Goal: Book appointment/travel/reservation

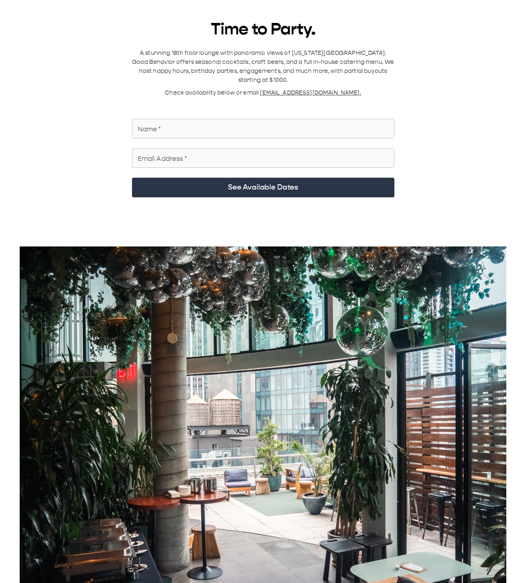
scroll to position [19, 0]
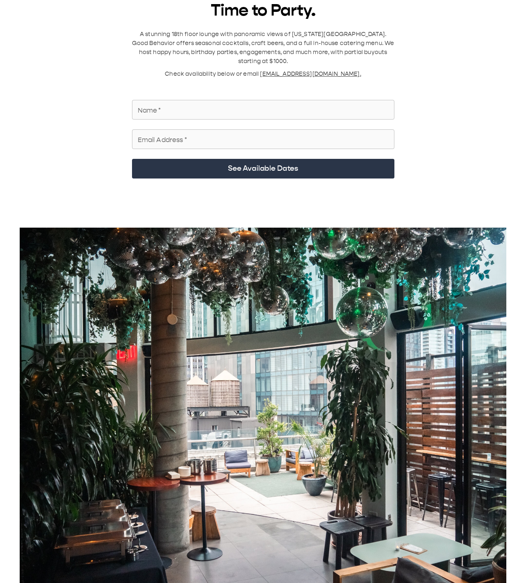
drag, startPoint x: 200, startPoint y: 99, endPoint x: 201, endPoint y: 108, distance: 9.1
click at [201, 99] on input "Name   *" at bounding box center [263, 109] width 262 height 23
type input "**********"
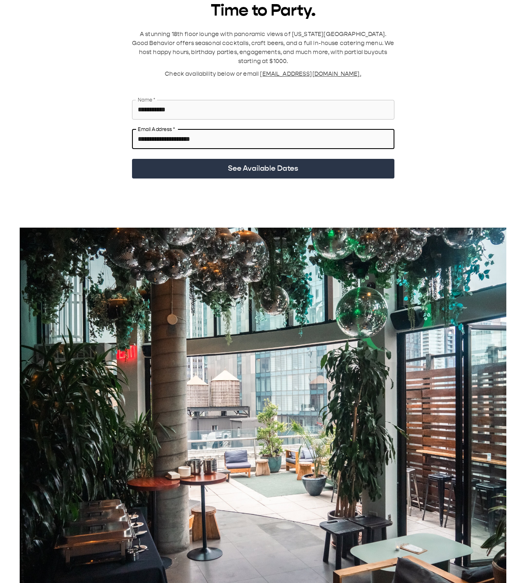
type input "**********"
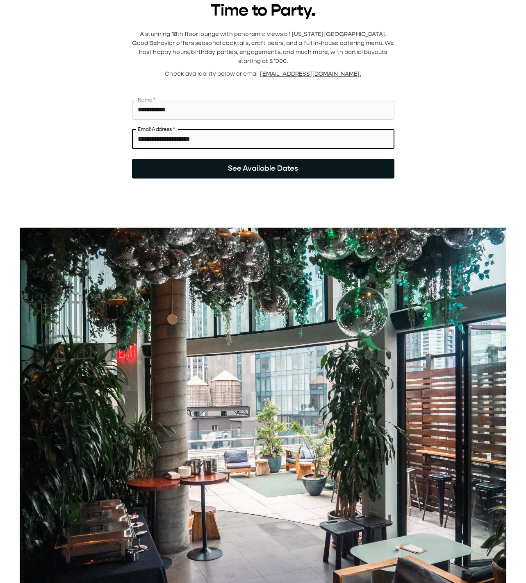
click at [243, 163] on button "See Available Dates" at bounding box center [263, 169] width 262 height 20
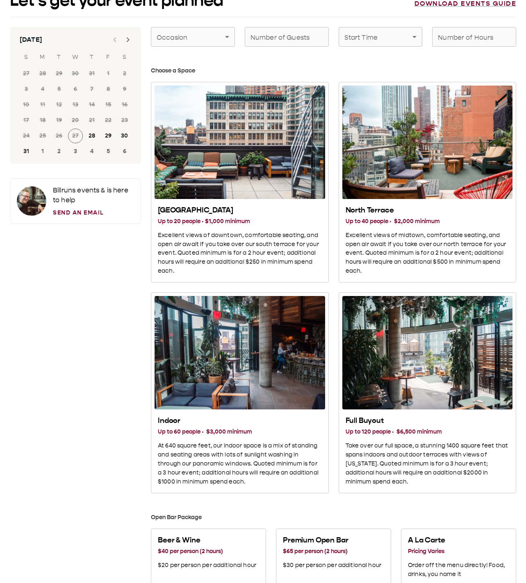
scroll to position [9, 0]
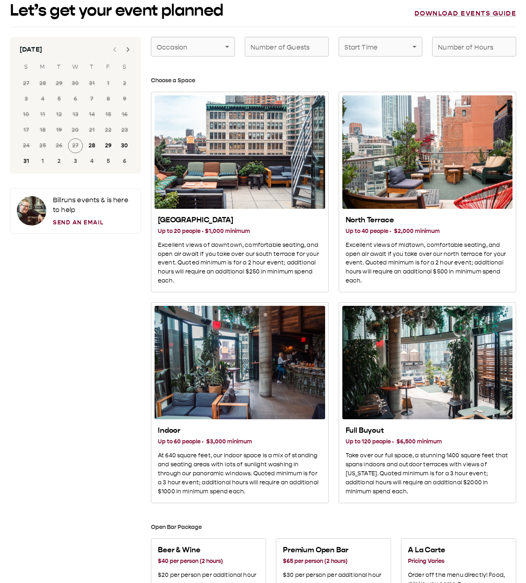
click at [131, 48] on icon "Next month" at bounding box center [128, 50] width 10 height 10
click at [128, 113] on button "20" at bounding box center [124, 114] width 15 height 15
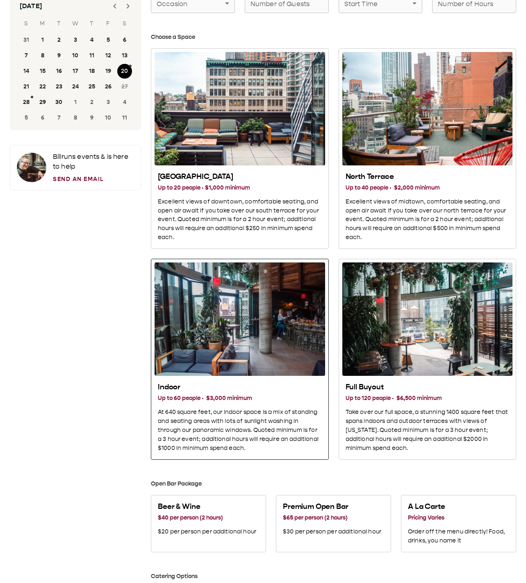
scroll to position [41, 0]
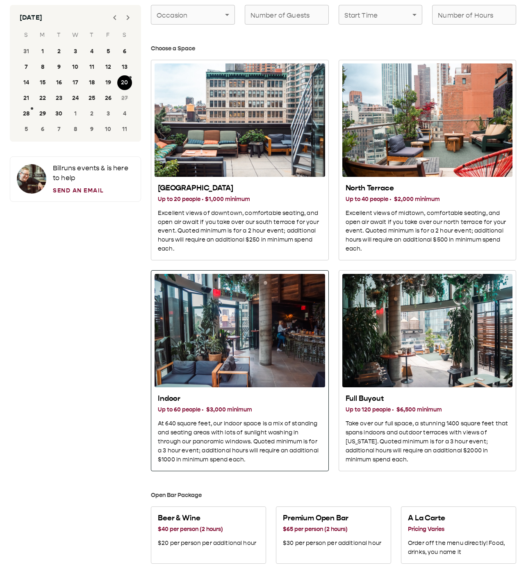
click at [273, 331] on div "Indoor" at bounding box center [239, 330] width 170 height 113
click at [203, 411] on h3 "Up to 60 people · $3,000 minimum" at bounding box center [240, 410] width 164 height 9
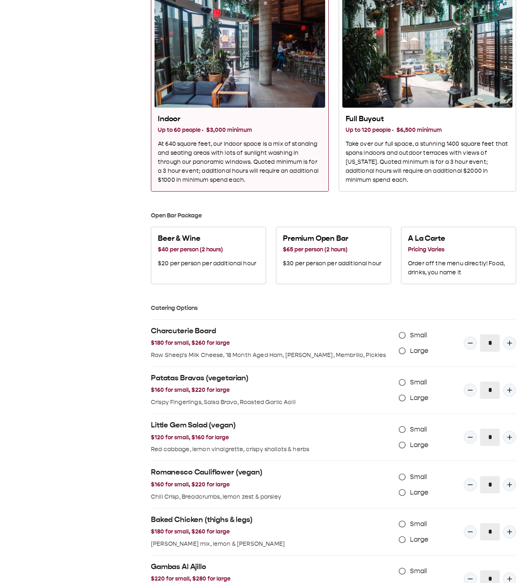
scroll to position [328, 0]
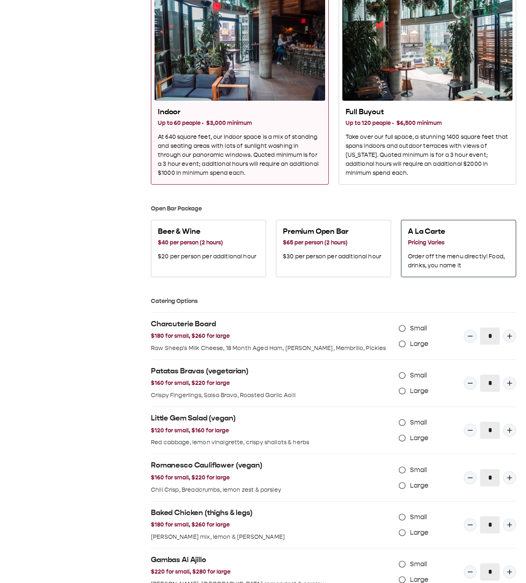
click at [448, 260] on p "Order off the menu directly! Food, drinks, you name it" at bounding box center [458, 261] width 101 height 18
click at [436, 263] on p "Order off the menu directly! Food, drinks, you name it" at bounding box center [458, 261] width 101 height 18
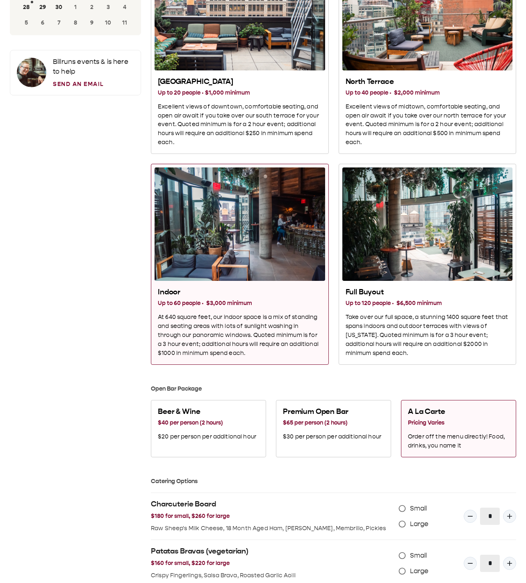
scroll to position [0, 0]
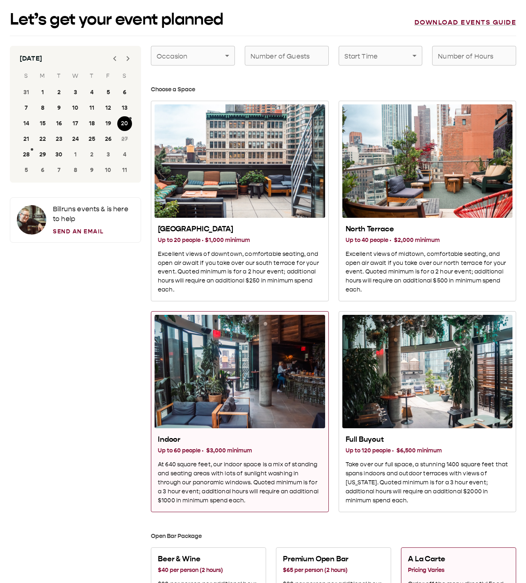
drag, startPoint x: 187, startPoint y: 483, endPoint x: 227, endPoint y: 295, distance: 192.6
click at [216, 454] on h3 "Up to 60 people · $3,000 minimum" at bounding box center [240, 451] width 164 height 9
click at [213, 54] on body "Let’s get your event planned Download events guide [DATE] S M T W T F S 31 1 2 …" at bounding box center [263, 580] width 526 height 1161
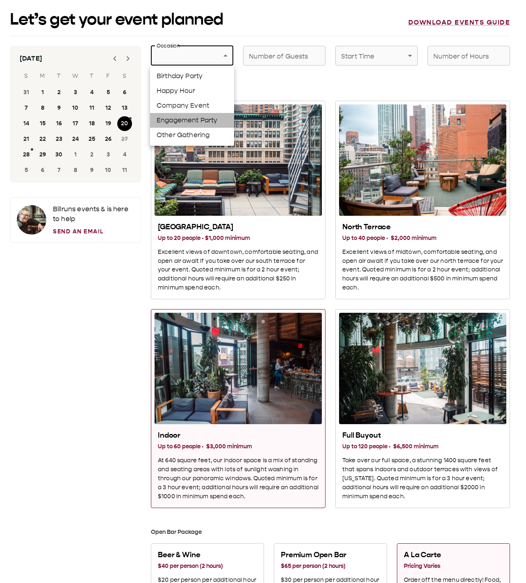
click at [211, 123] on li "Engagement Party" at bounding box center [192, 120] width 84 height 15
type input "**********"
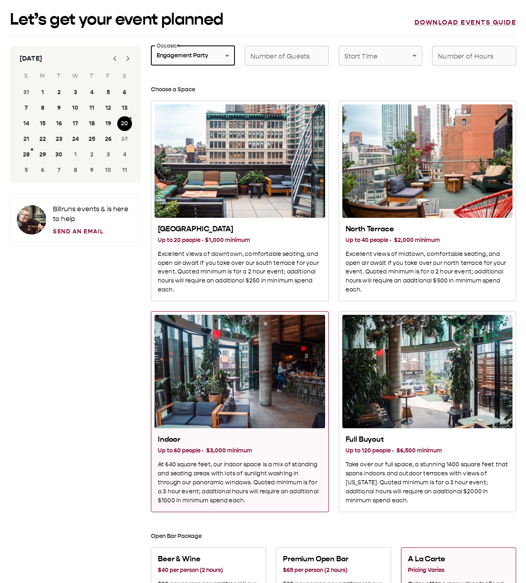
click at [281, 54] on input "Number of Guests" at bounding box center [287, 55] width 84 height 23
type input "**"
click at [393, 54] on body "**********" at bounding box center [263, 580] width 526 height 1161
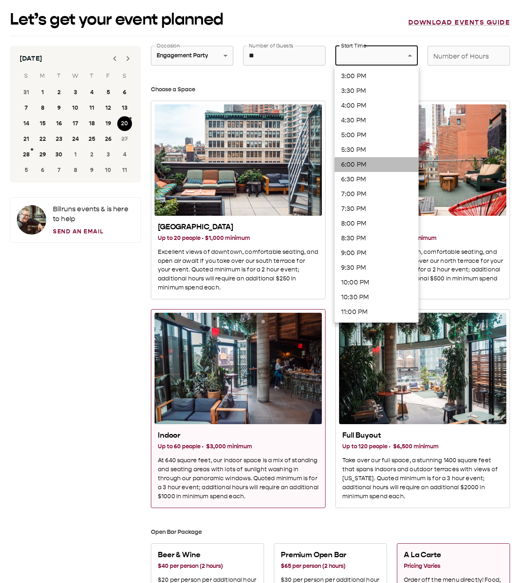
click at [376, 161] on li "6:00 PM" at bounding box center [376, 164] width 84 height 15
type input "*******"
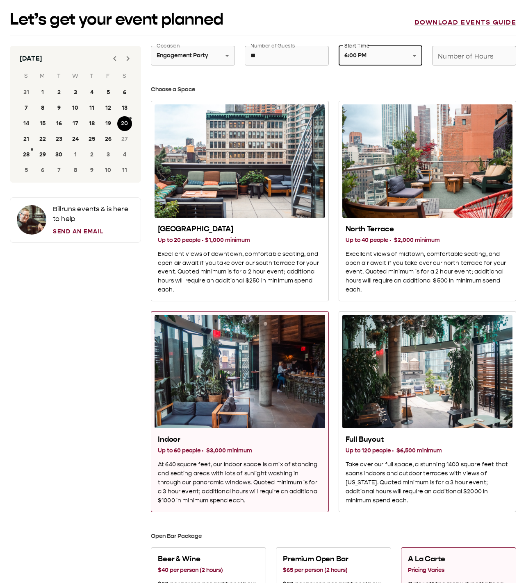
click at [456, 57] on input "Number of Hours" at bounding box center [474, 55] width 84 height 23
drag, startPoint x: 456, startPoint y: 55, endPoint x: 415, endPoint y: 57, distance: 41.0
click at [415, 57] on div "**********" at bounding box center [328, 51] width 375 height 30
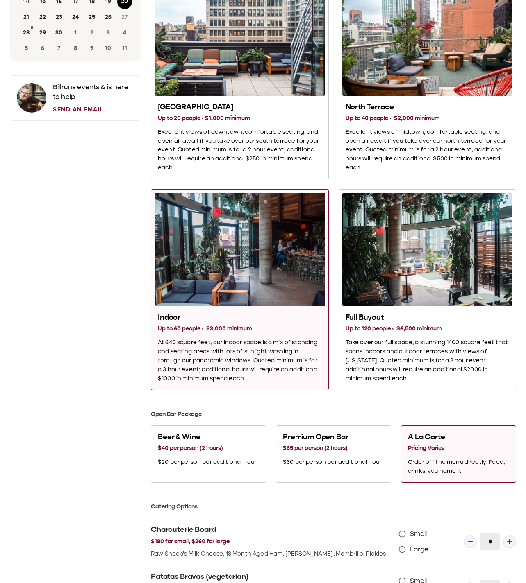
scroll to position [123, 0]
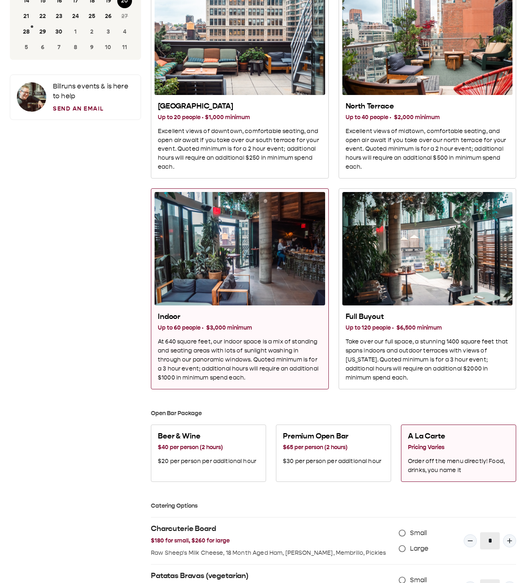
type input "*"
click at [138, 275] on div "[DATE] S M T W T F S 31 1 2 3 4 5 6 7 8 9 10 11 12 13 14 15 16 17 18 19 20 21 2…" at bounding box center [75, 472] width 131 height 1098
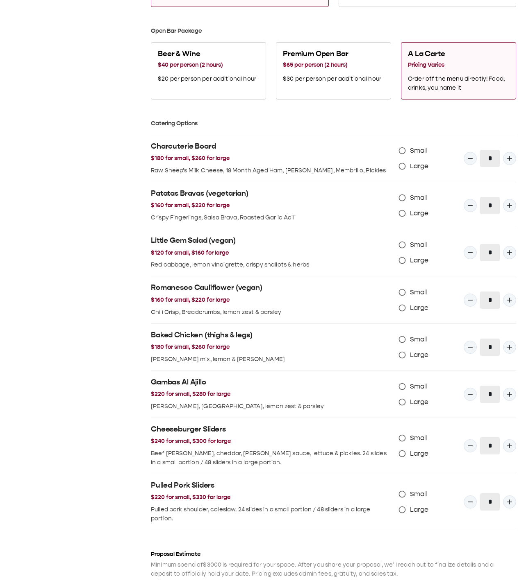
scroll to position [600, 0]
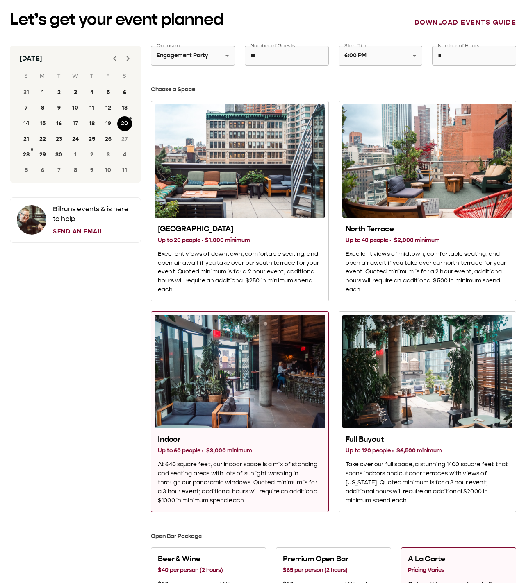
scroll to position [246, 0]
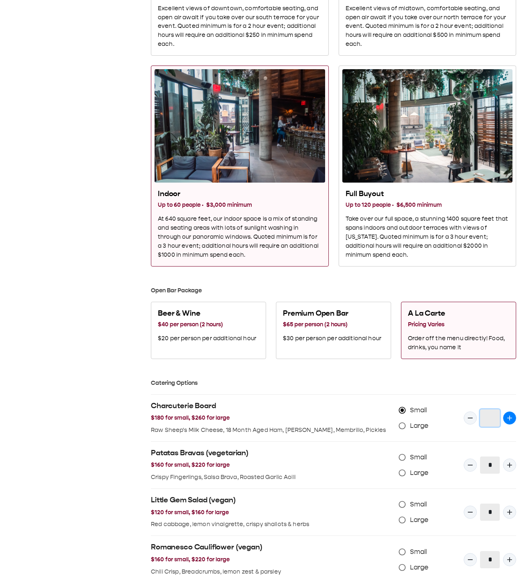
click at [505, 422] on icon "Quantity Input" at bounding box center [509, 418] width 8 height 8
click at [468, 421] on icon "Quantity Input" at bounding box center [470, 418] width 8 height 8
type input "*"
click at [342, 422] on h3 "$180 for small, $260 for large" at bounding box center [271, 418] width 241 height 9
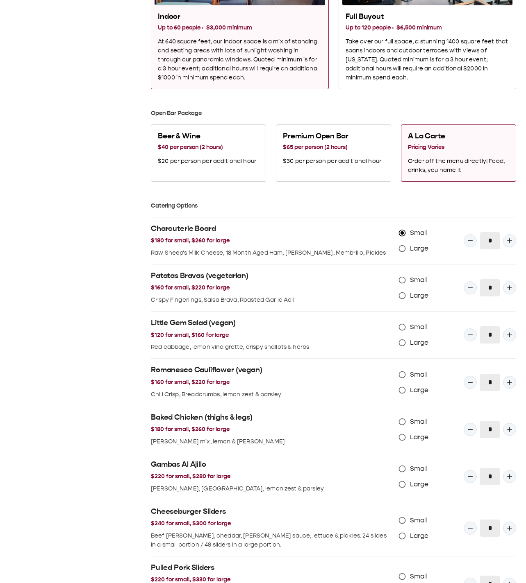
scroll to position [451, 0]
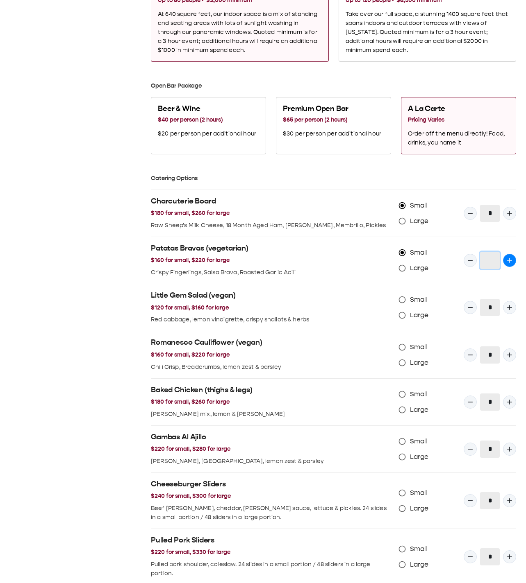
click at [511, 264] on icon "Quantity Input" at bounding box center [509, 260] width 8 height 8
type input "*"
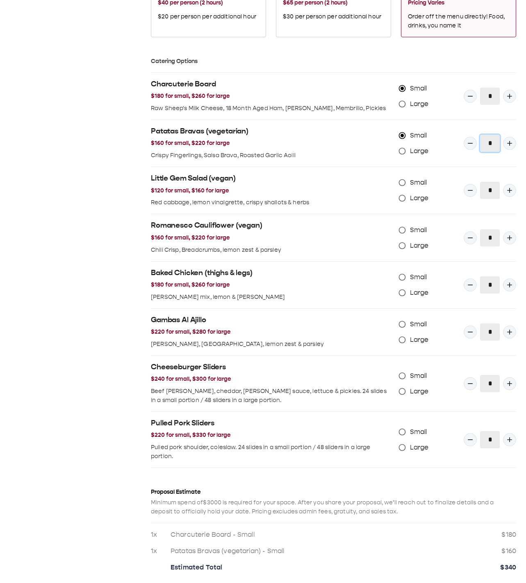
scroll to position [574, 0]
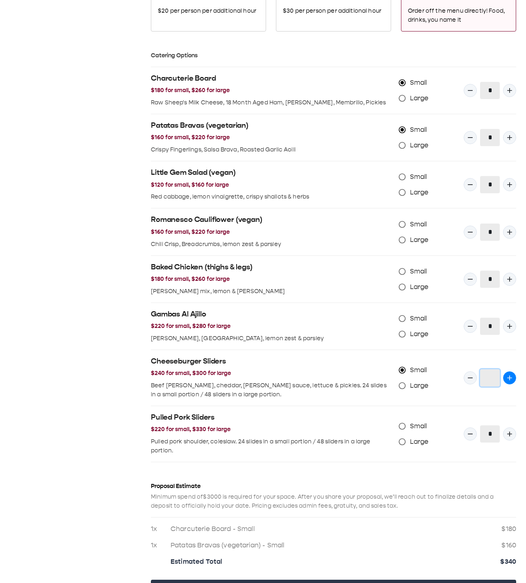
click at [510, 381] on icon "Quantity Input" at bounding box center [509, 378] width 8 height 8
type input "*"
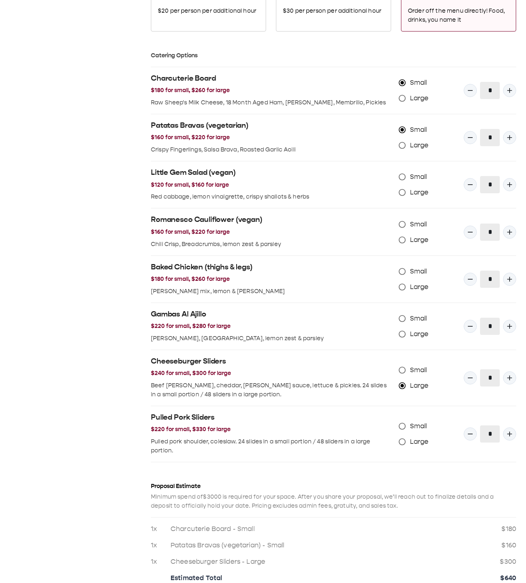
click at [317, 385] on p "Beef [PERSON_NAME], cheddar, [PERSON_NAME] sauce, lettuce & pickles. 24 slides …" at bounding box center [271, 390] width 241 height 18
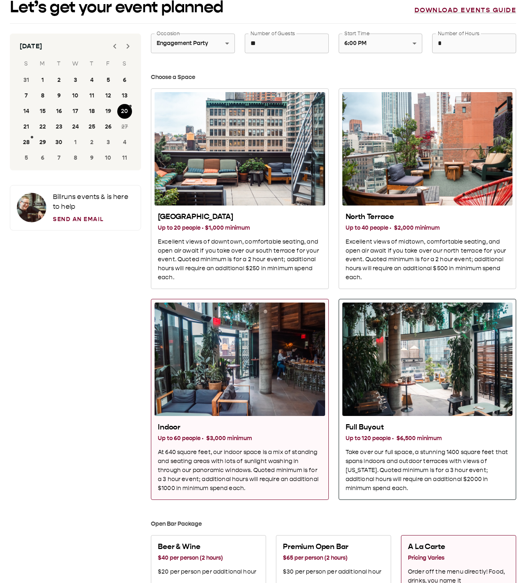
scroll to position [0, 0]
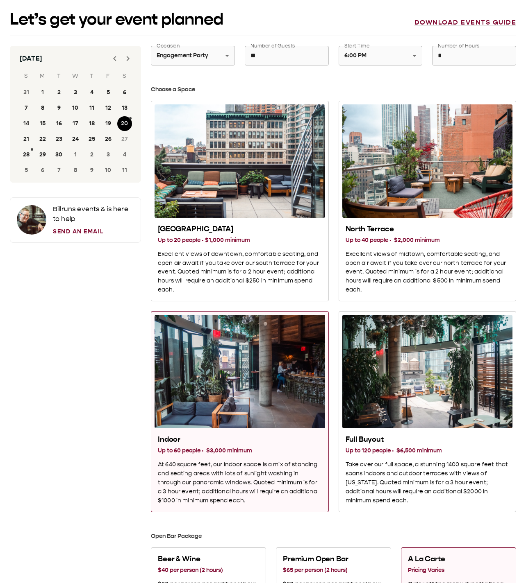
click at [279, 61] on input "**" at bounding box center [287, 55] width 84 height 23
type input "**"
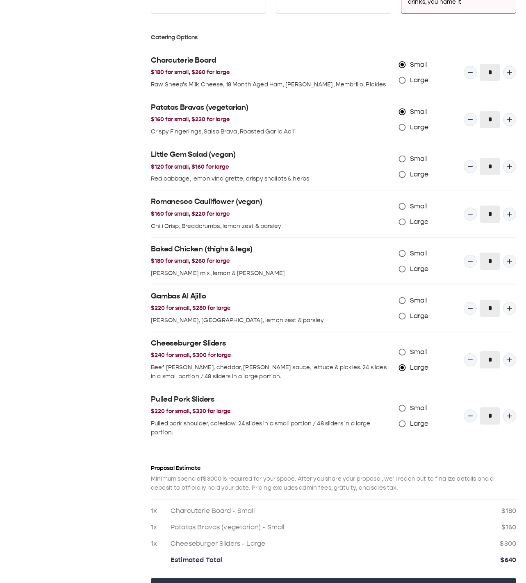
scroll to position [649, 0]
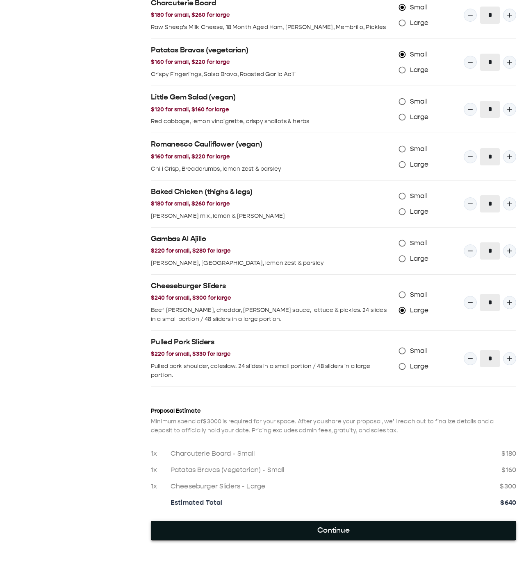
click at [354, 529] on button "Continue" at bounding box center [333, 531] width 365 height 20
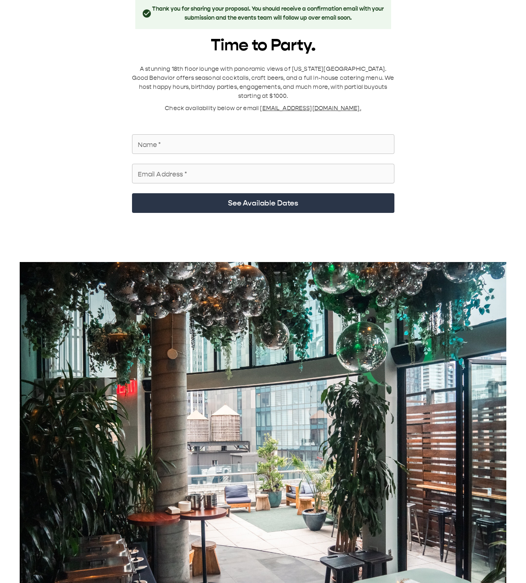
scroll to position [0, 0]
